Goal: Information Seeking & Learning: Learn about a topic

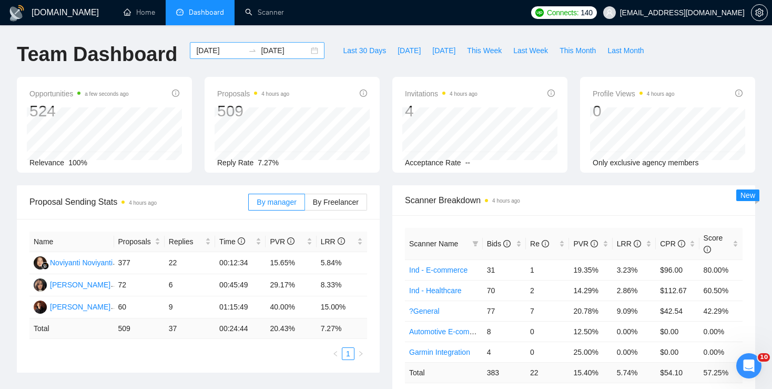
click at [304, 50] on div "[DATE] [DATE]" at bounding box center [257, 50] width 135 height 17
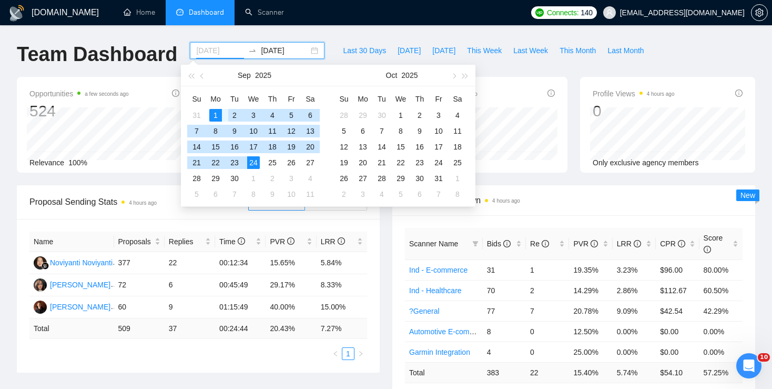
type input "[DATE]"
click at [218, 113] on div "1" at bounding box center [215, 115] width 13 height 13
type input "[DATE]"
click at [274, 162] on div "25" at bounding box center [272, 162] width 13 height 13
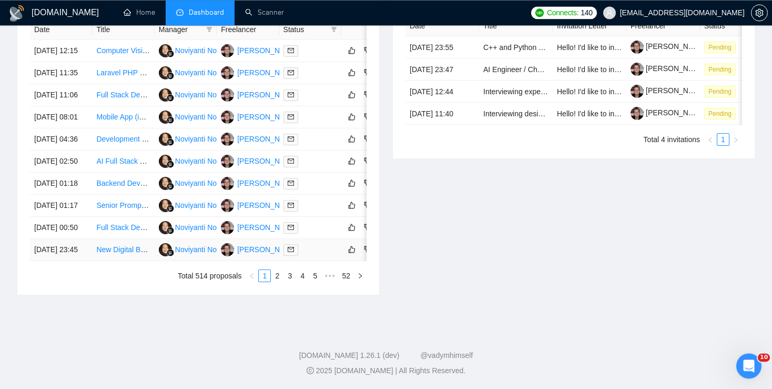
scroll to position [517, 0]
click at [280, 281] on link "2" at bounding box center [277, 276] width 12 height 12
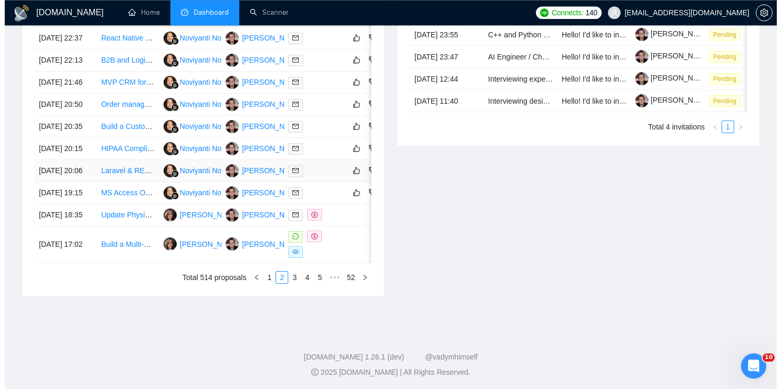
scroll to position [474, 0]
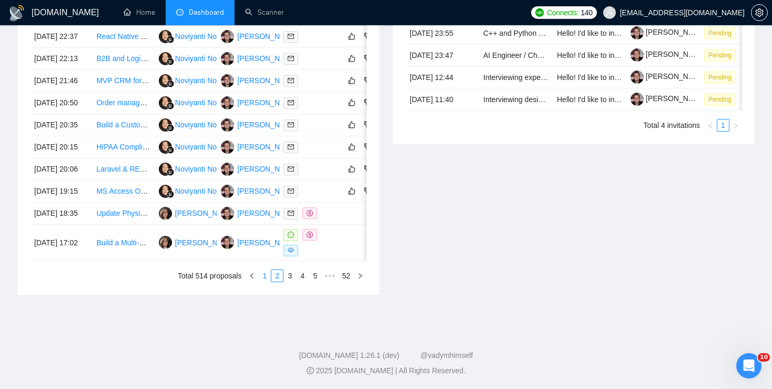
click at [264, 281] on link "1" at bounding box center [265, 276] width 12 height 12
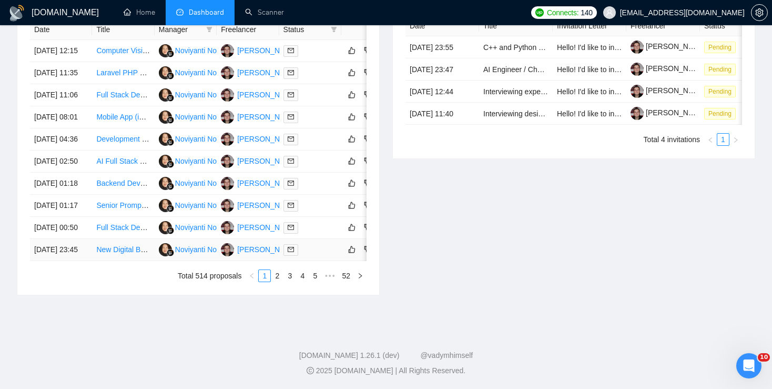
click at [120, 254] on link "New Digital Business Development Firm--Web Site, Mobile App and Enterprise Sale…" at bounding box center [261, 249] width 331 height 8
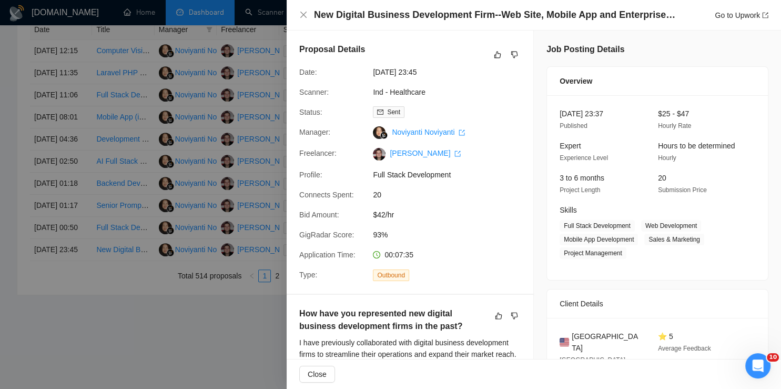
click at [205, 198] on div at bounding box center [390, 194] width 781 height 389
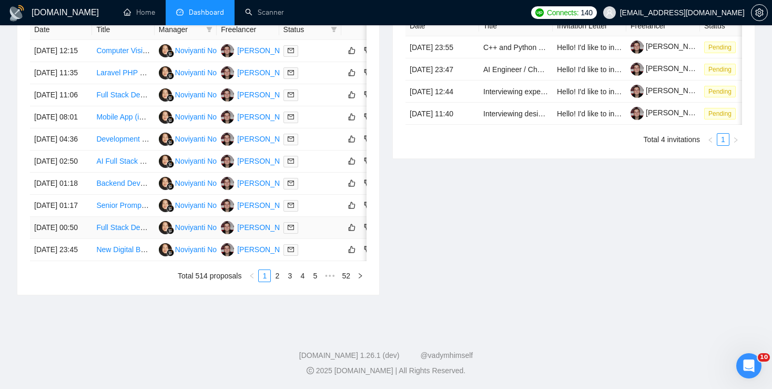
click at [125, 231] on link "Full Stack Developer Needed for AI-Powered SaaS Project" at bounding box center [191, 227] width 191 height 8
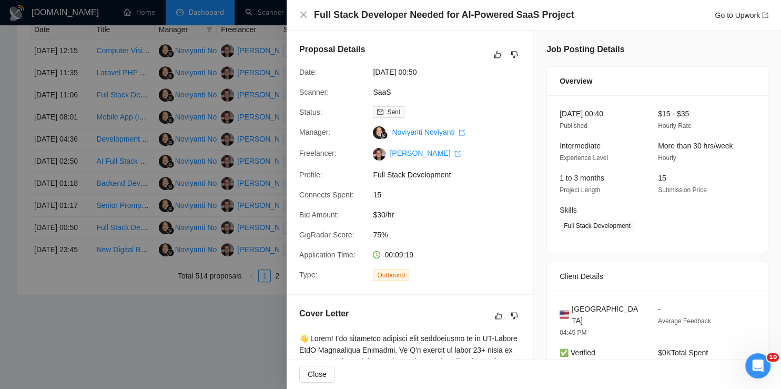
click at [122, 270] on div at bounding box center [390, 194] width 781 height 389
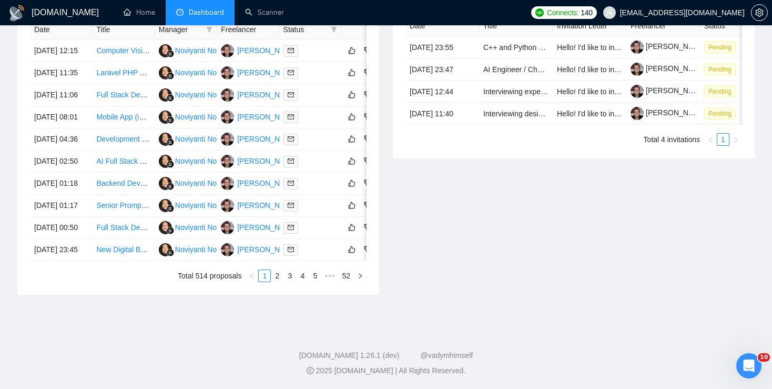
click at [119, 209] on link "Senior Prompt Engineer – Healthcare AI" at bounding box center [161, 205] width 131 height 8
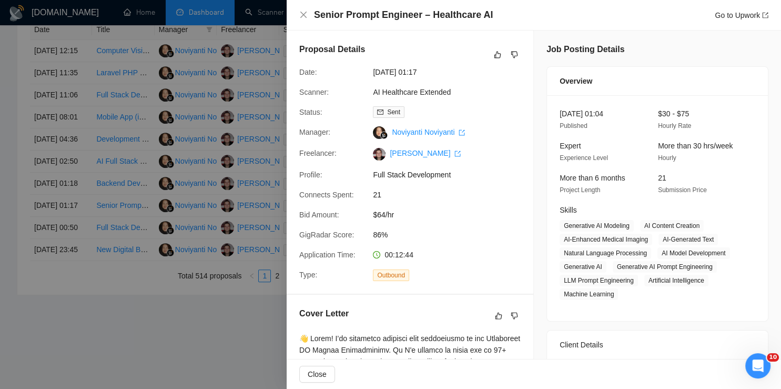
click at [138, 258] on div at bounding box center [390, 194] width 781 height 389
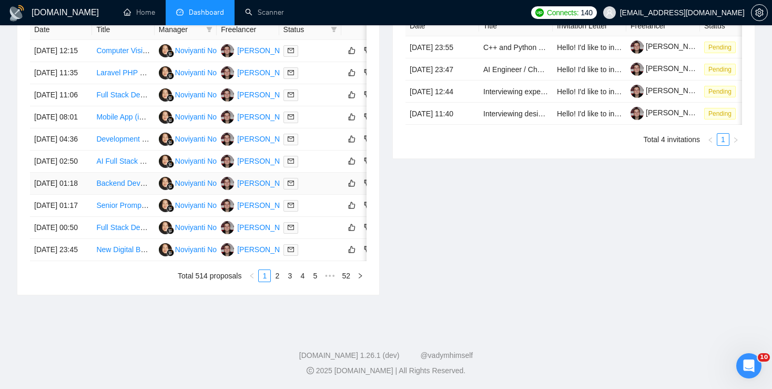
click at [113, 187] on link "Backend Developer for Modern Analytics Dashboard" at bounding box center [181, 183] width 171 height 8
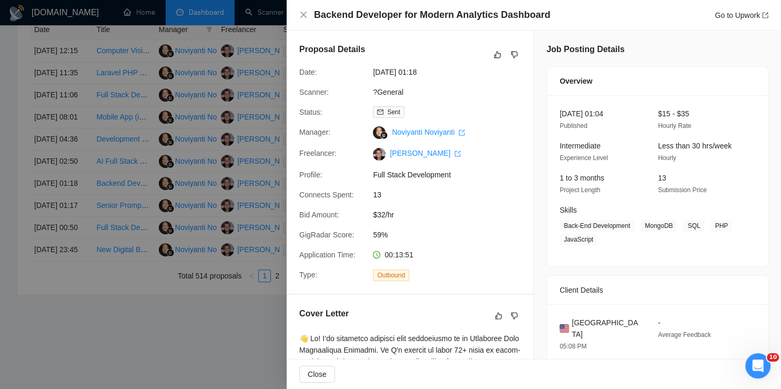
click at [126, 235] on div at bounding box center [390, 194] width 781 height 389
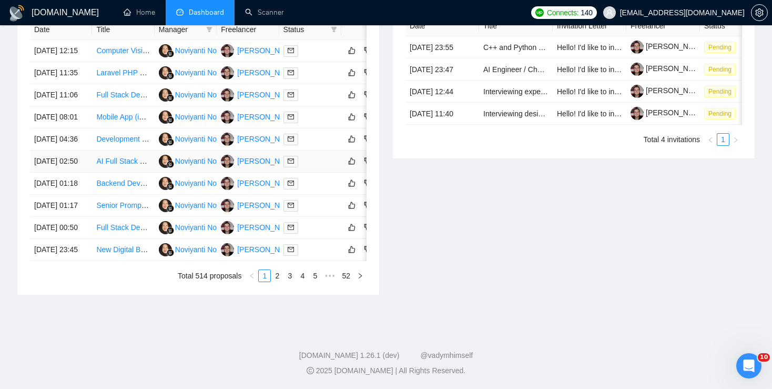
click at [117, 165] on link "AI Full Stack Developer Needed for Healthcare Chat/Voice Agent" at bounding box center [201, 161] width 211 height 8
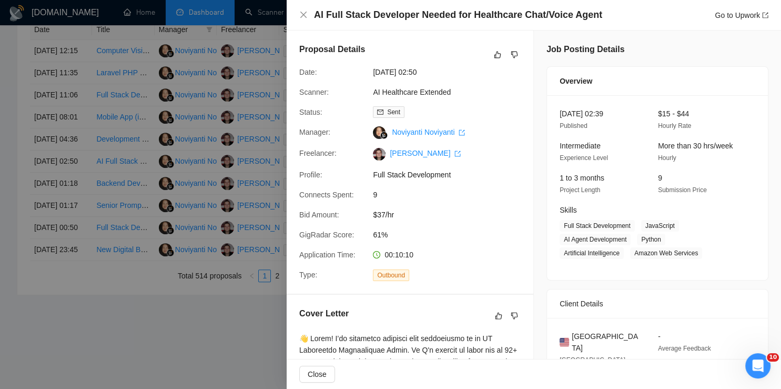
click at [104, 220] on div at bounding box center [390, 194] width 781 height 389
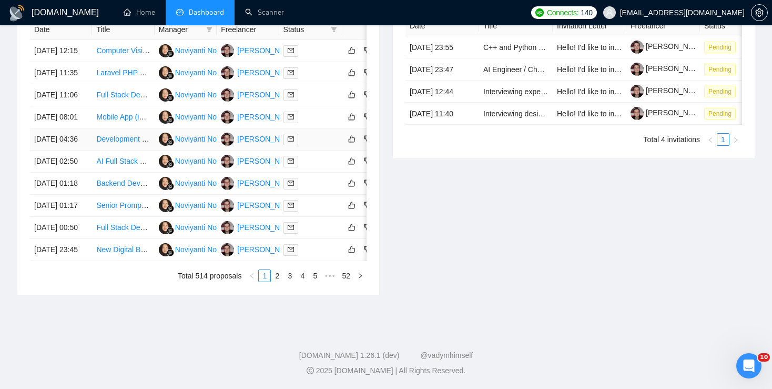
click at [118, 143] on link "Development of a LMS System with Interactive Features" at bounding box center [188, 139] width 184 height 8
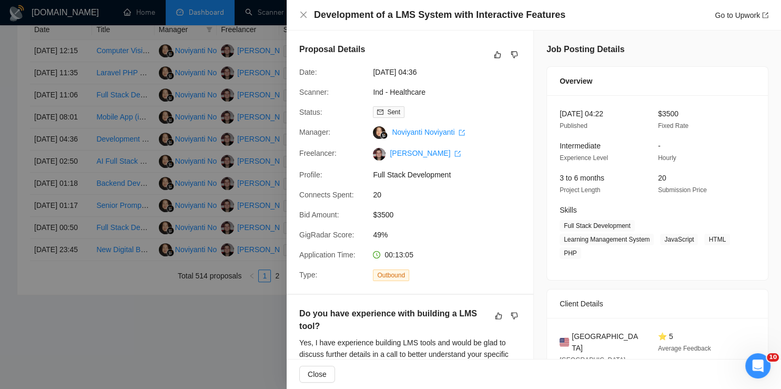
click at [112, 144] on div at bounding box center [390, 194] width 781 height 389
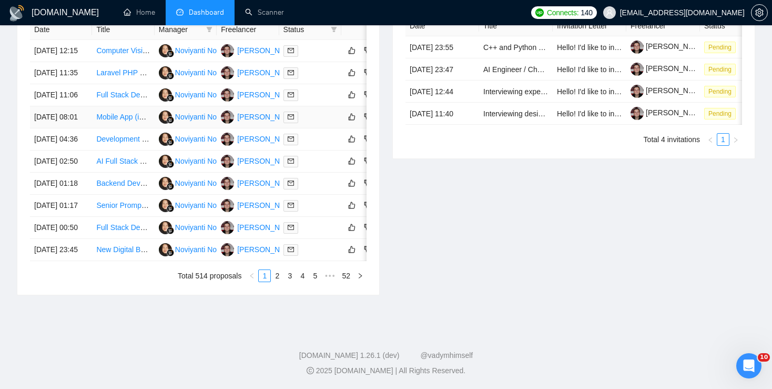
click at [112, 121] on link "Mobile App (iOS & Android) + Website Development for Cargo Delivery Platform" at bounding box center [226, 117] width 261 height 8
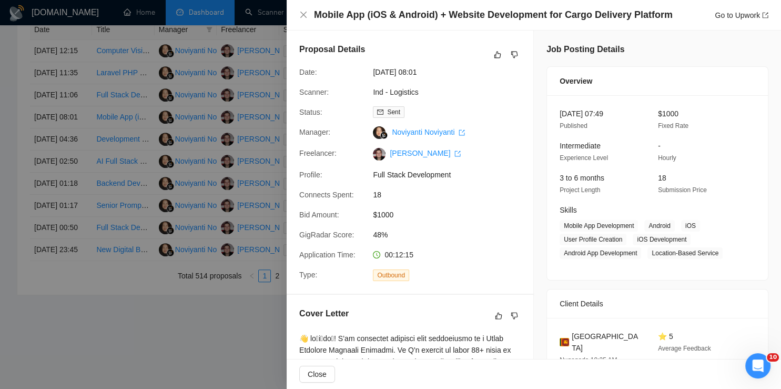
click at [169, 160] on div at bounding box center [390, 194] width 781 height 389
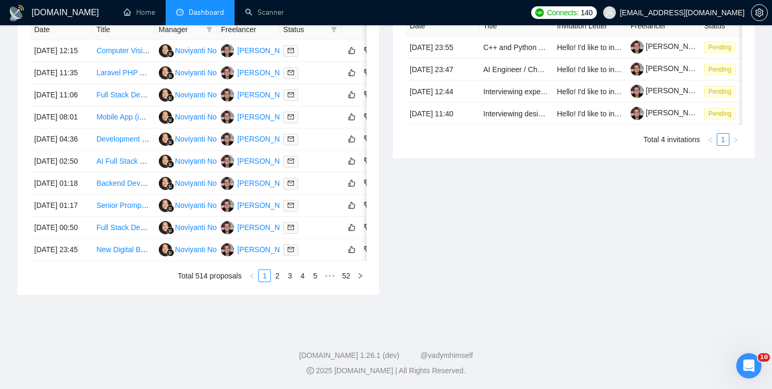
click at [122, 99] on link "Full Stack Developer (Supabase, React, Stripe) for SaaS MVP" at bounding box center [198, 94] width 204 height 8
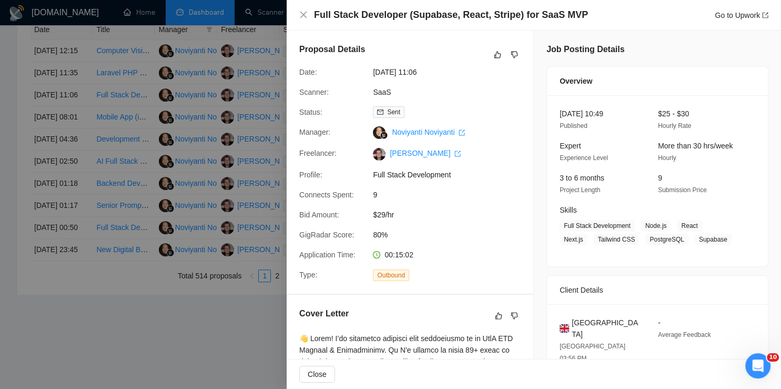
click at [89, 161] on div at bounding box center [390, 194] width 781 height 389
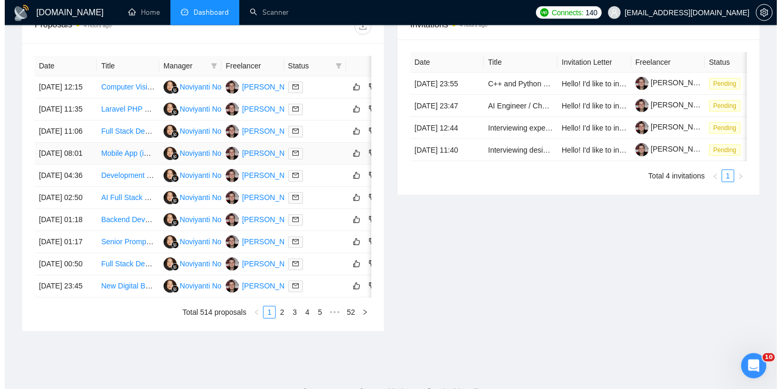
scroll to position [420, 0]
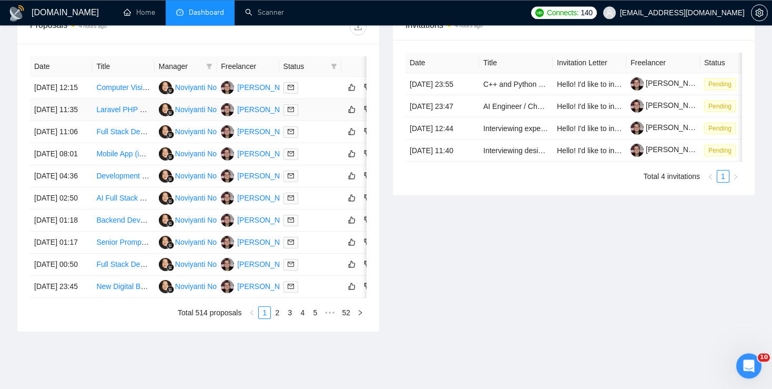
click at [113, 114] on link "Laravel PHP Developer Needed for AI-Based Call Routing Software" at bounding box center [206, 109] width 220 height 8
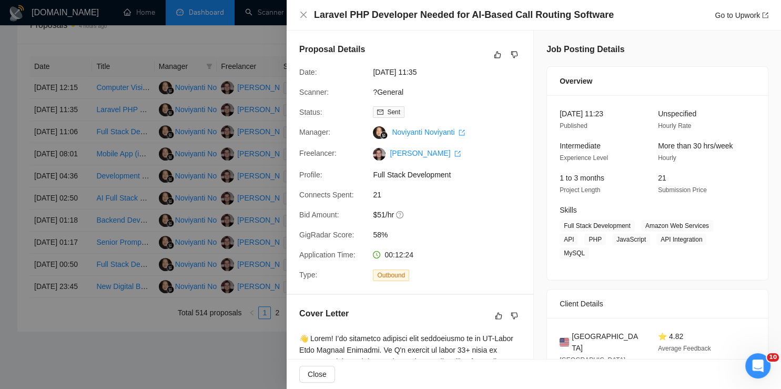
click at [96, 195] on div at bounding box center [390, 194] width 781 height 389
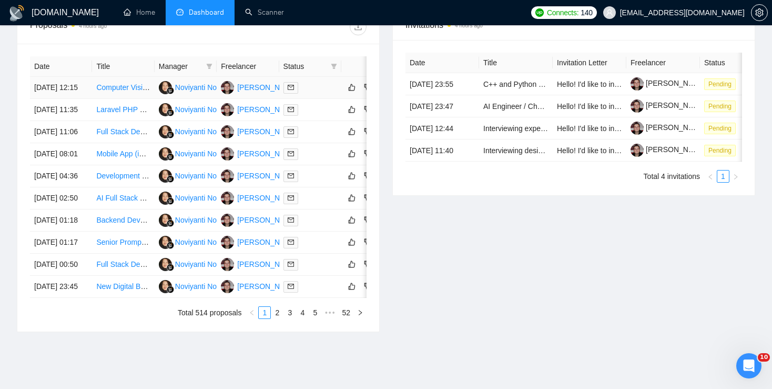
click at [113, 89] on link "Computer Vision & Multimodal AI Engineer" at bounding box center [165, 87] width 139 height 8
